Goal: Use online tool/utility

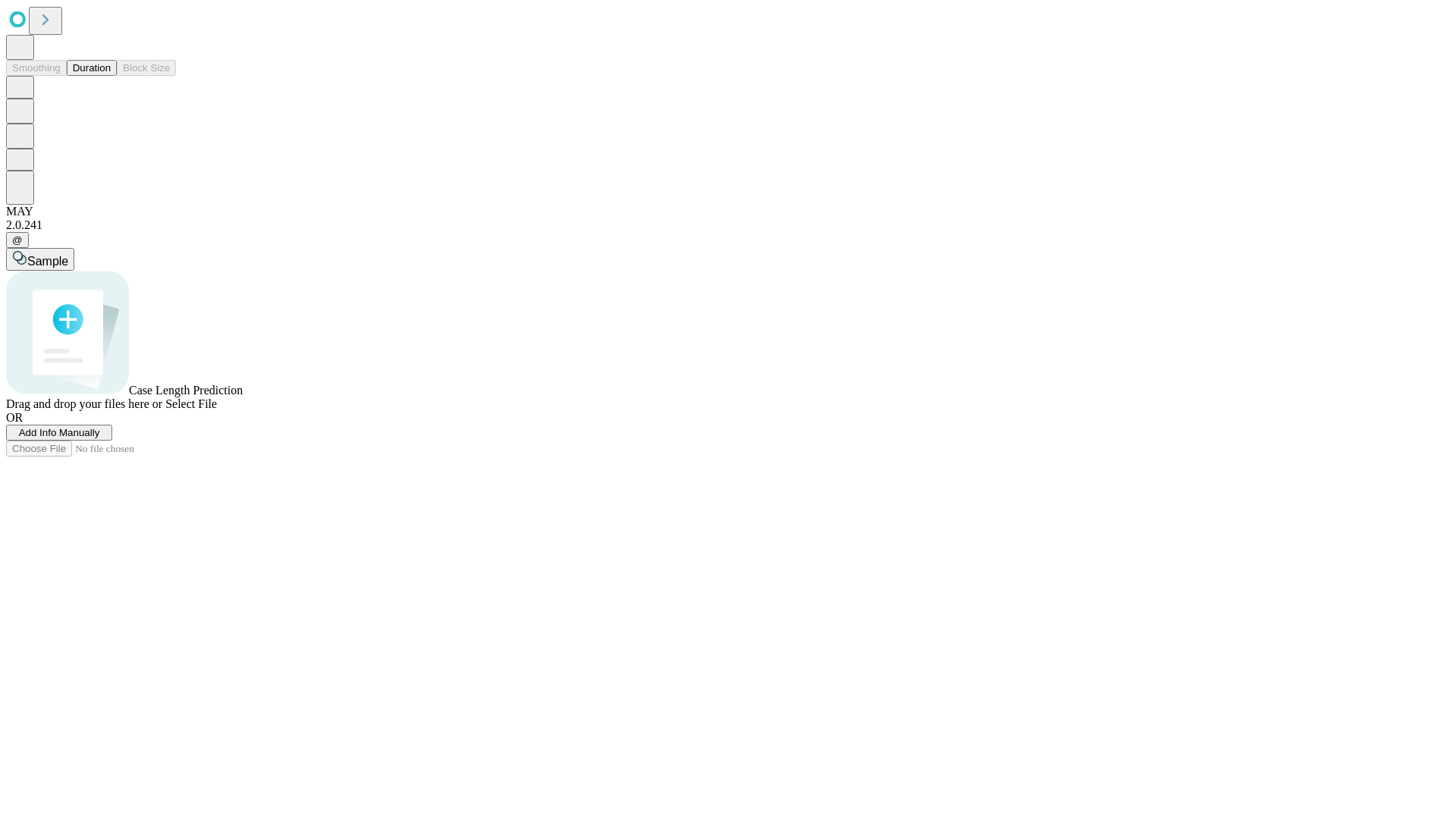
click at [111, 76] on button "Duration" at bounding box center [92, 68] width 50 height 16
click at [68, 255] on span "Sample" at bounding box center [47, 261] width 41 height 13
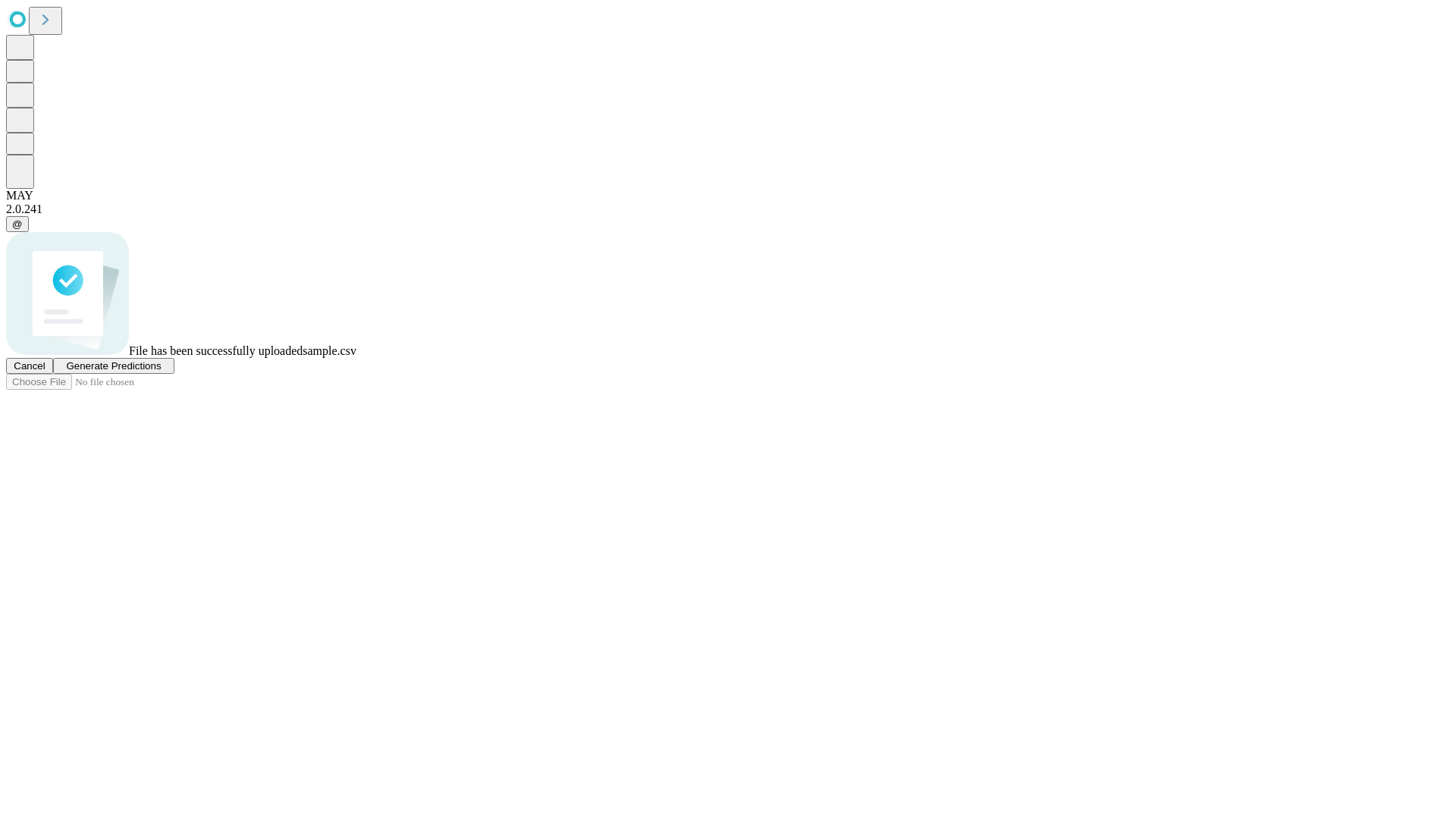
click at [161, 372] on span "Generate Predictions" at bounding box center [113, 366] width 95 height 12
